Goal: Check status: Check status

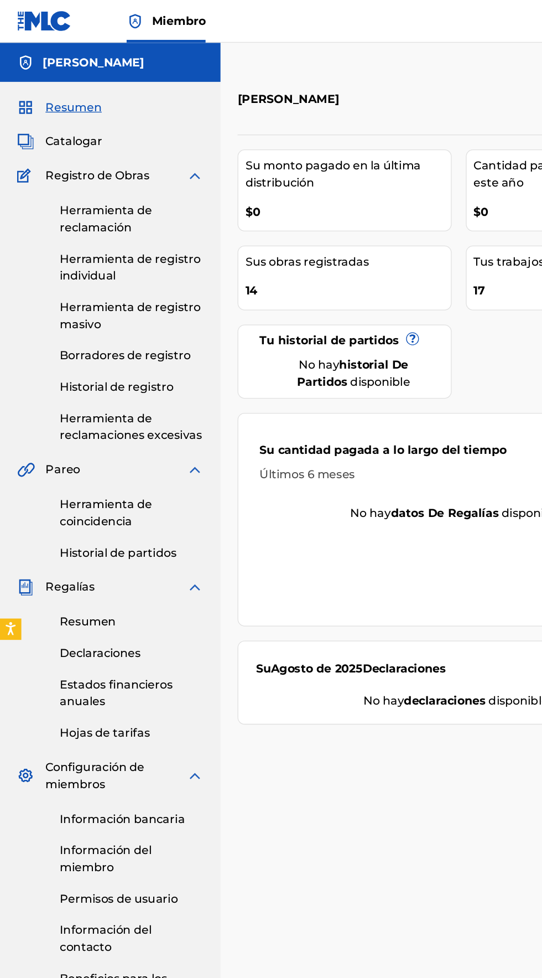
click at [50, 303] on font "Historial de registro" at bounding box center [90, 301] width 89 height 11
